Goal: Task Accomplishment & Management: Use online tool/utility

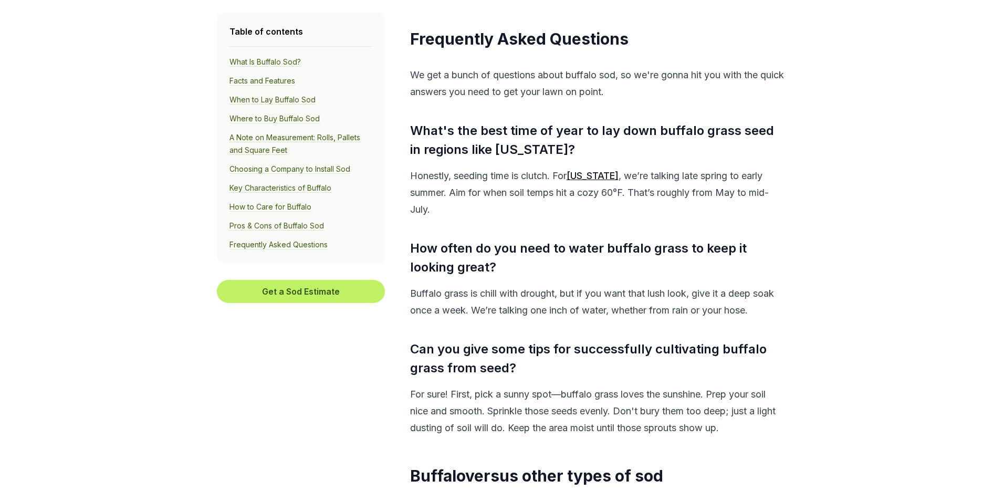
scroll to position [5884, 0]
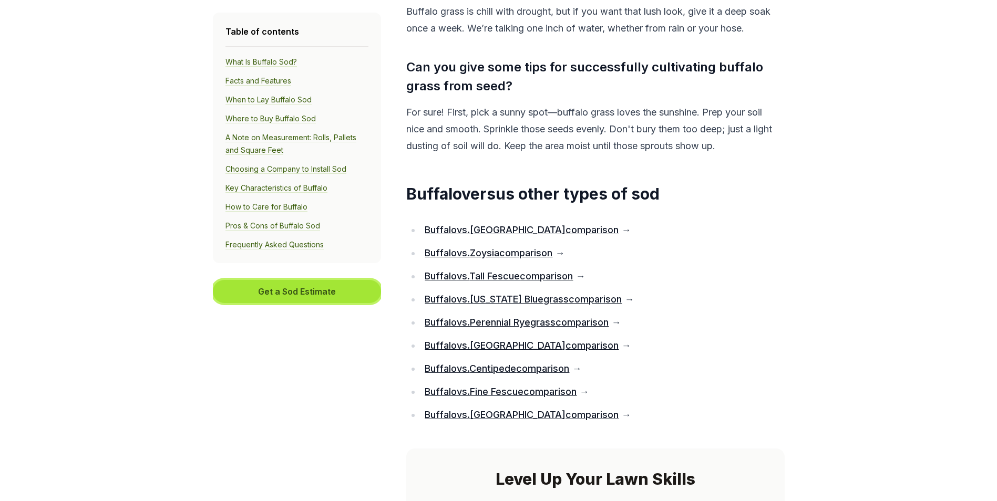
click at [292, 291] on button "Get a Sod Estimate" at bounding box center [297, 291] width 168 height 23
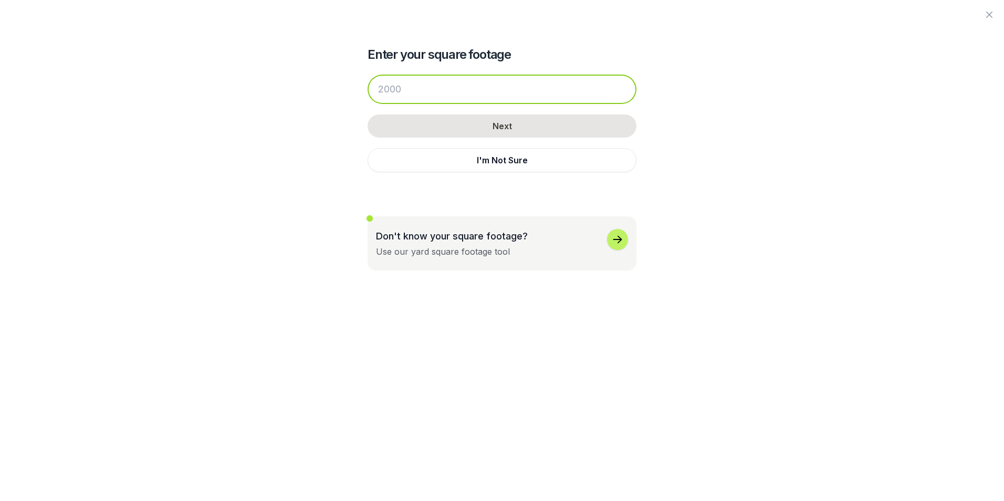
click at [387, 86] on input "number" at bounding box center [502, 89] width 269 height 29
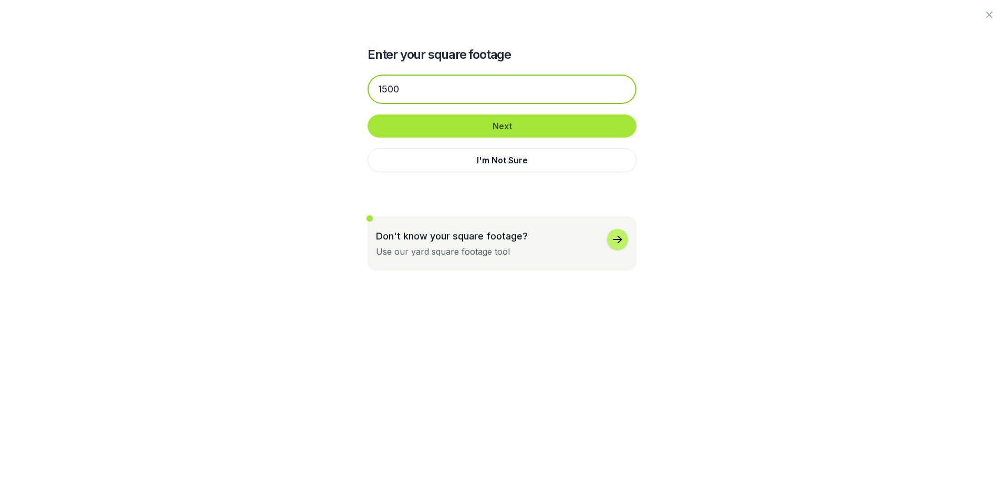
type input "1500"
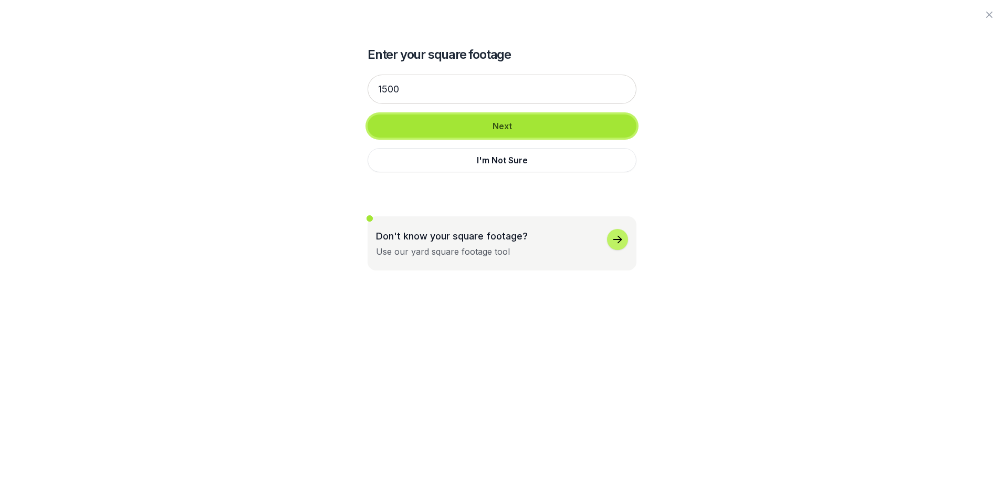
click at [503, 124] on button "Next" at bounding box center [502, 126] width 269 height 23
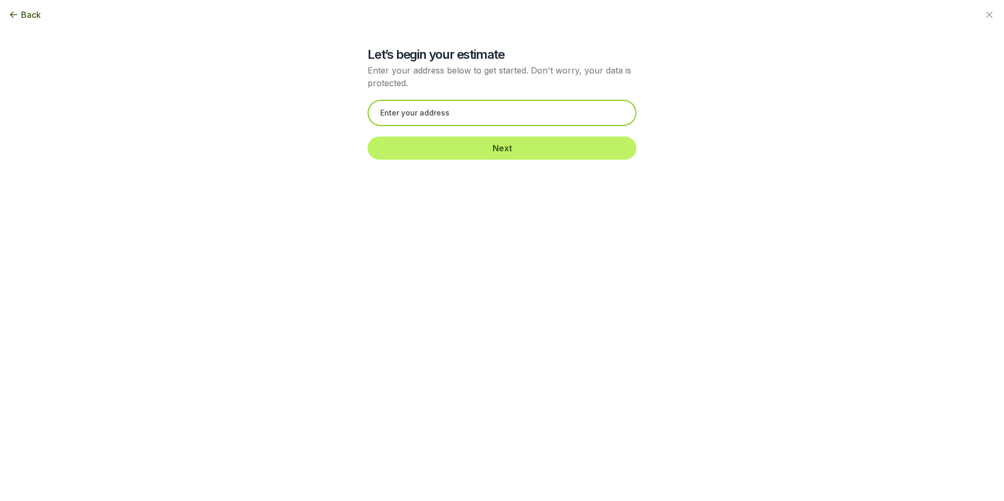
click at [411, 109] on input "text" at bounding box center [502, 113] width 269 height 26
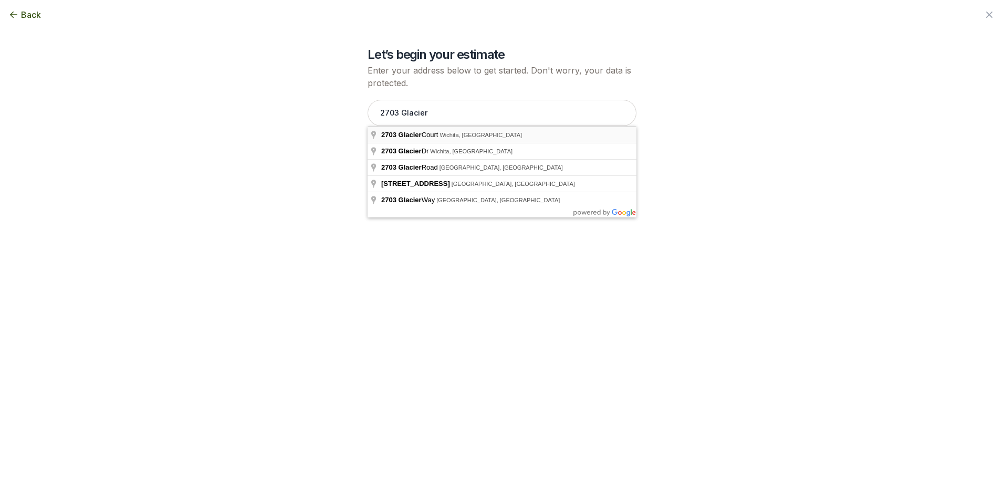
type input "[STREET_ADDRESS]"
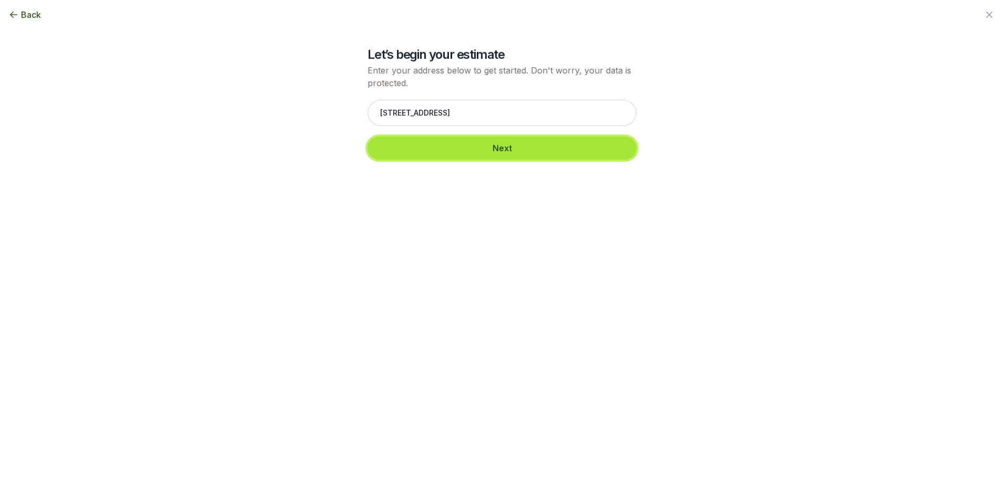
click at [492, 144] on button "Next" at bounding box center [502, 148] width 269 height 23
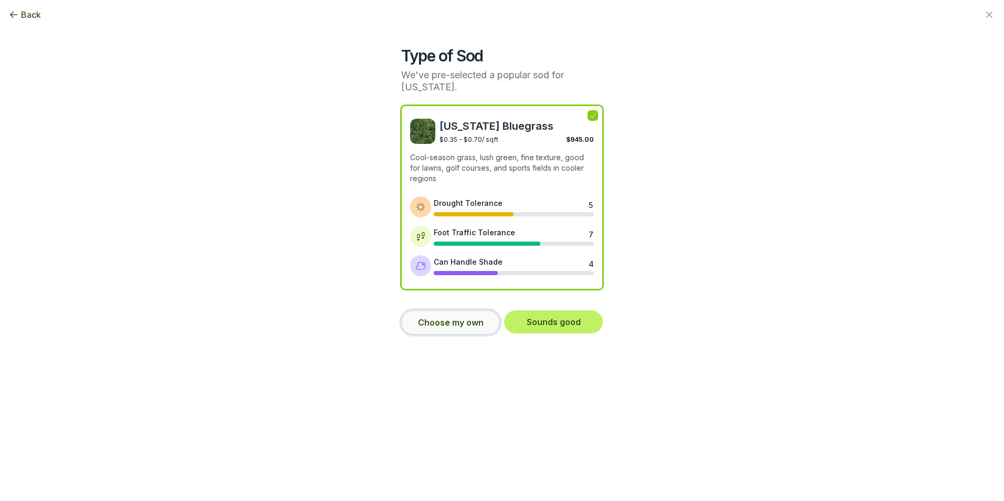
click at [479, 330] on button "Choose my own" at bounding box center [450, 322] width 99 height 24
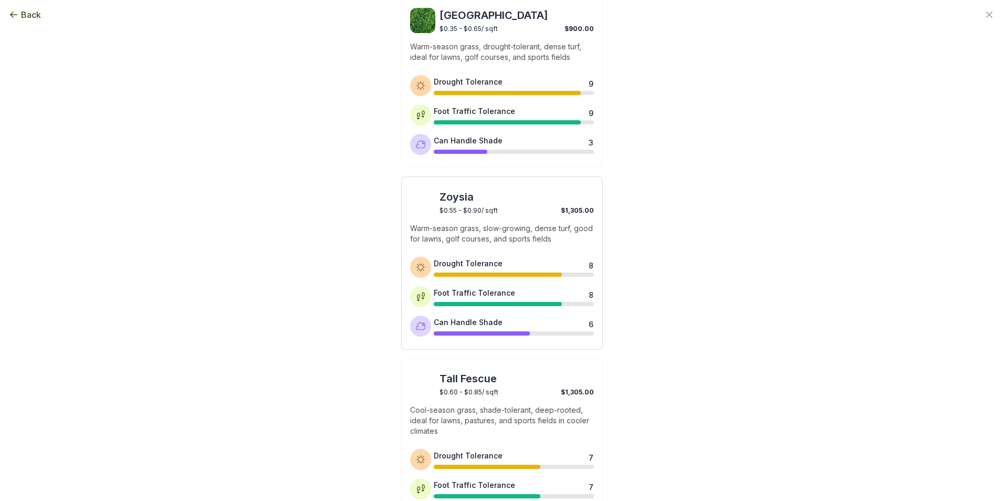
scroll to position [315, 0]
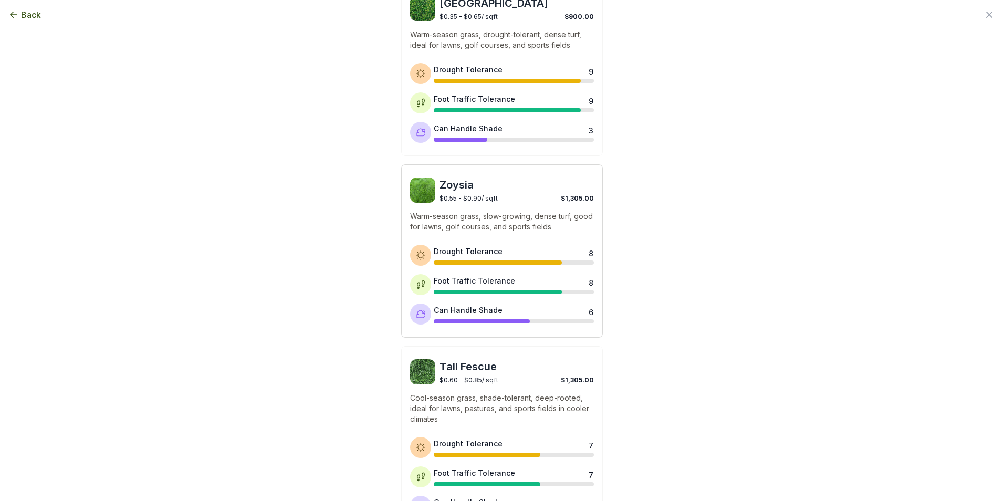
click at [423, 192] on img at bounding box center [422, 190] width 25 height 25
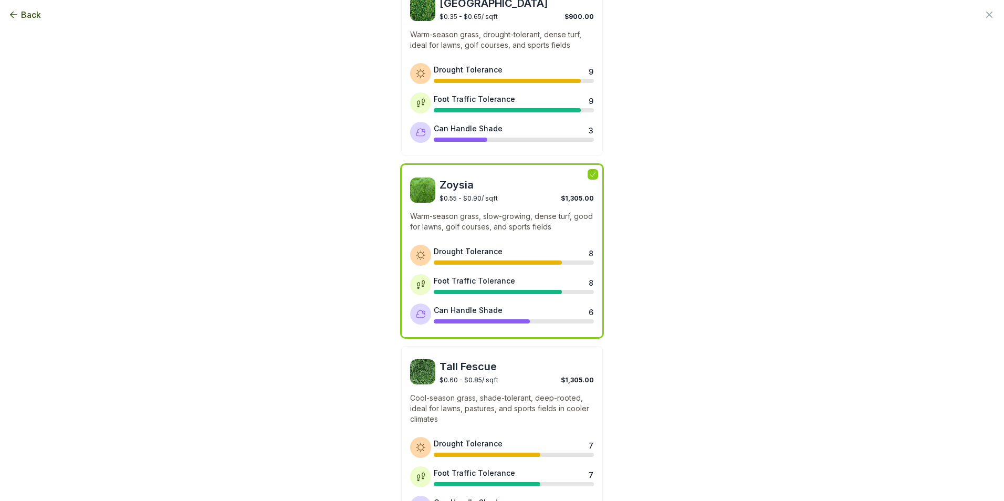
click at [416, 189] on img at bounding box center [422, 190] width 25 height 25
click at [587, 214] on p "Warm-season grass, slow-growing, dense turf, good for lawns, golf courses, and …" at bounding box center [502, 221] width 184 height 21
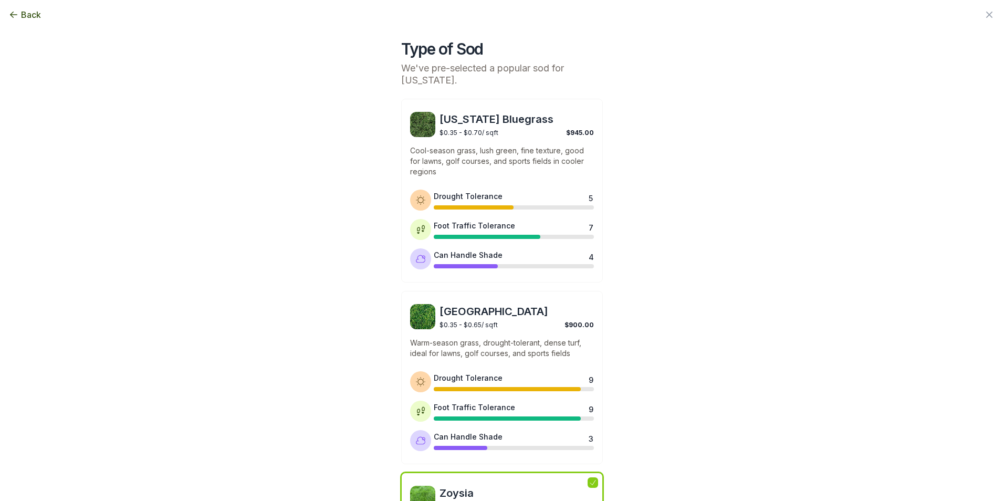
scroll to position [0, 0]
